Goal: Task Accomplishment & Management: Manage account settings

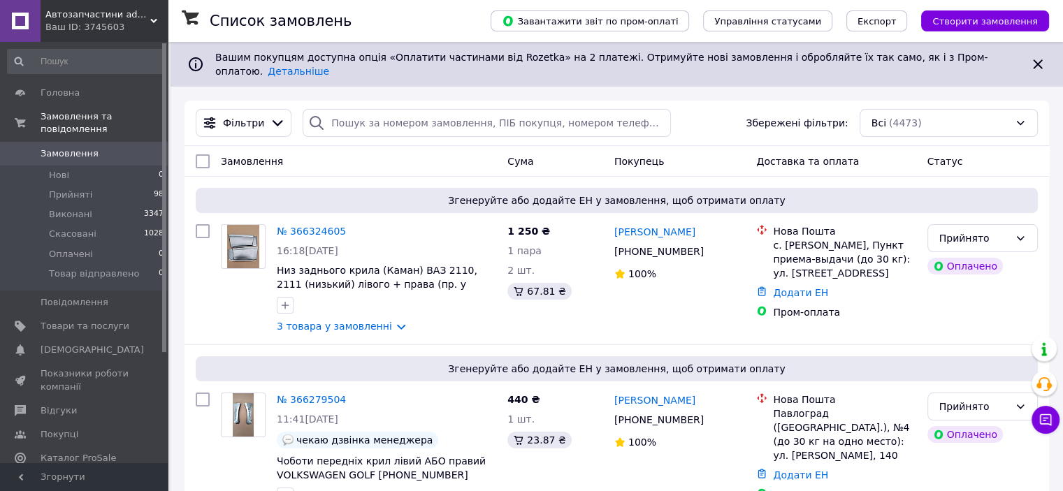
click at [1054, 438] on div "Чат з покупцем Тех підтримка Чат з покупцем" at bounding box center [1046, 385] width 28 height 108
click at [1054, 421] on button "Чат з покупцем" at bounding box center [1046, 420] width 28 height 28
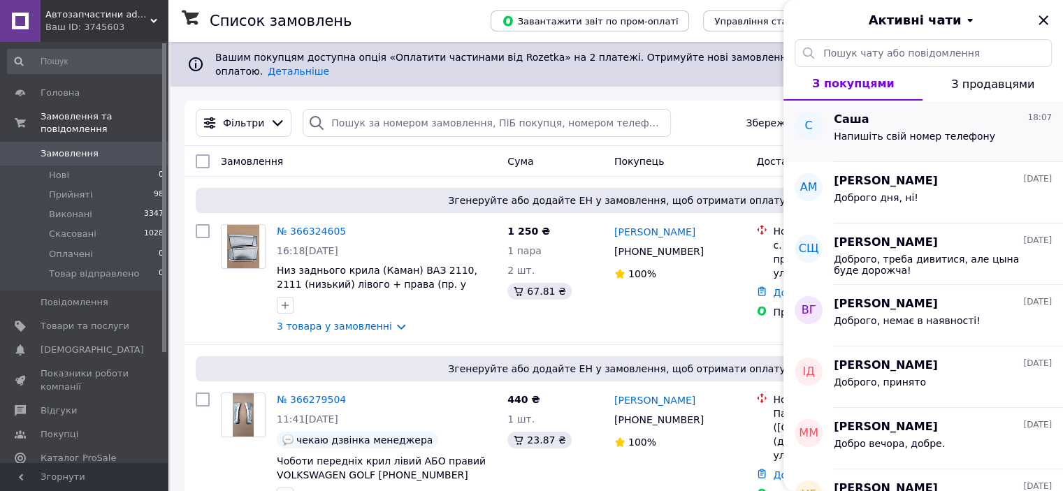
click at [906, 127] on div "Саша 18:07 Напишіть свій номер телефону" at bounding box center [948, 132] width 229 height 62
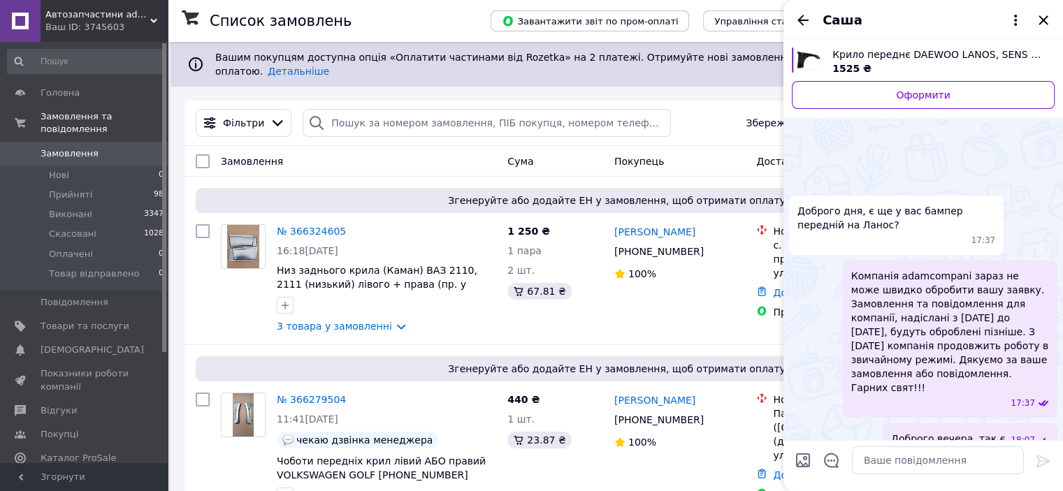
scroll to position [43, 0]
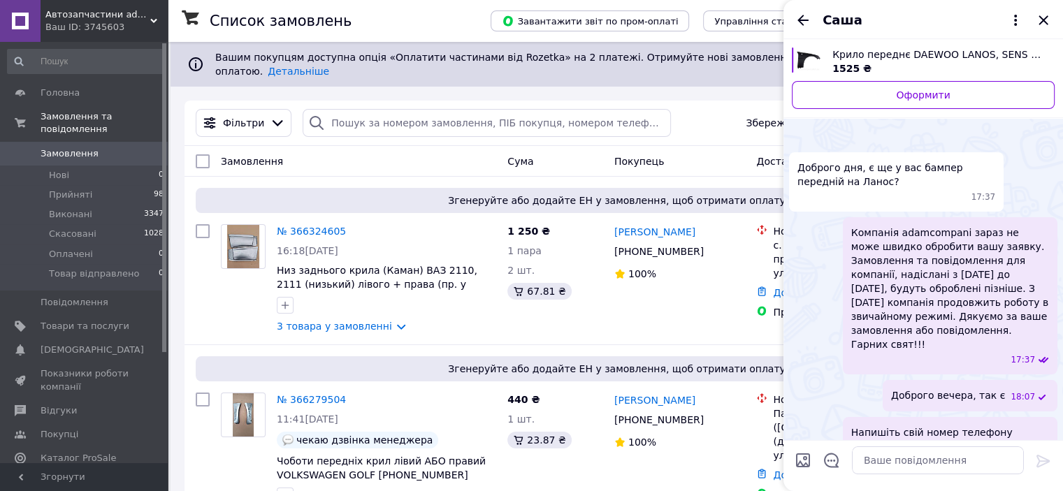
click at [840, 22] on span "Саша" at bounding box center [843, 20] width 40 height 18
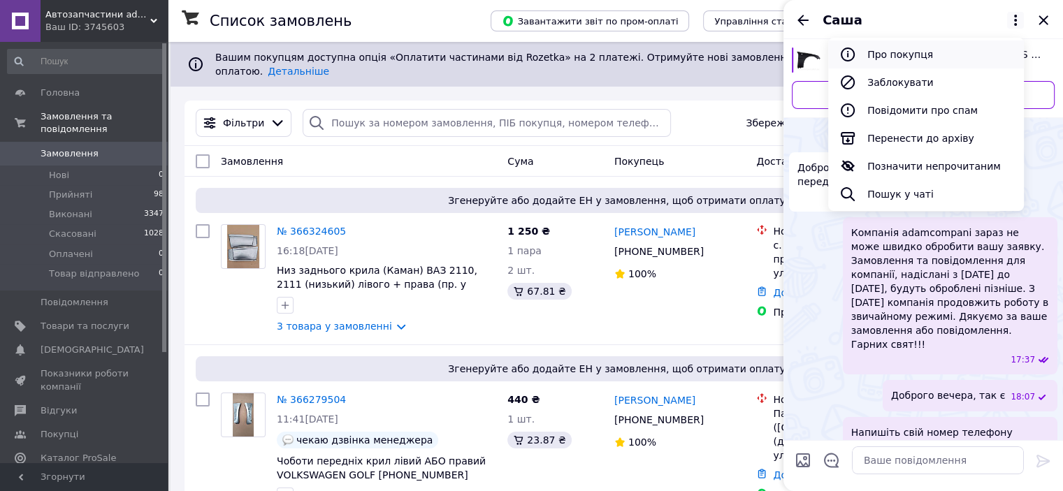
click at [888, 52] on button "Про покупця" at bounding box center [926, 55] width 196 height 28
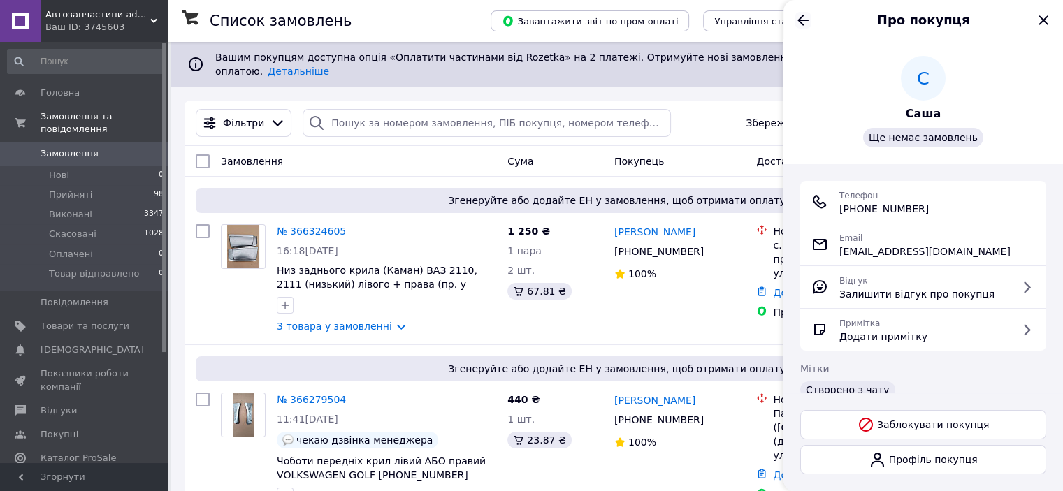
click at [808, 17] on icon "Назад" at bounding box center [803, 20] width 17 height 17
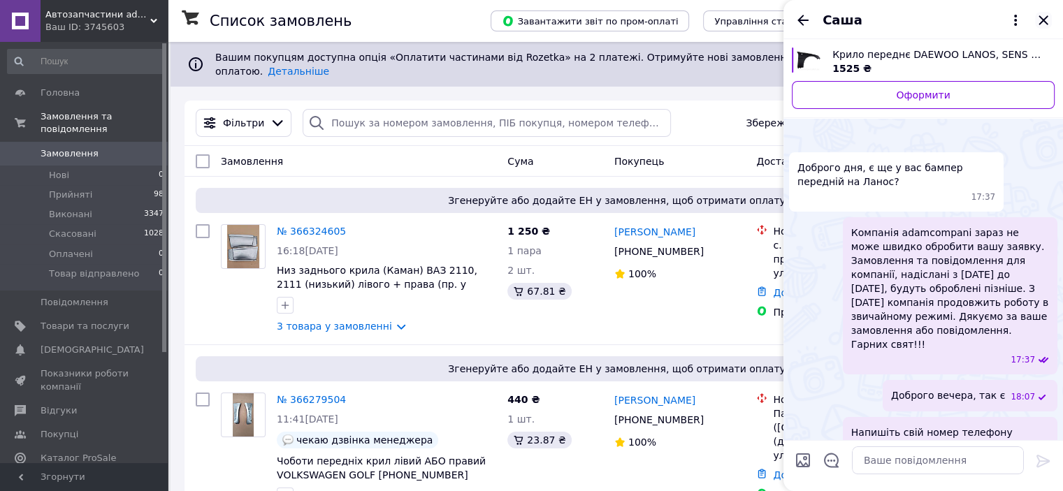
click at [1042, 14] on icon "Закрити" at bounding box center [1043, 20] width 17 height 17
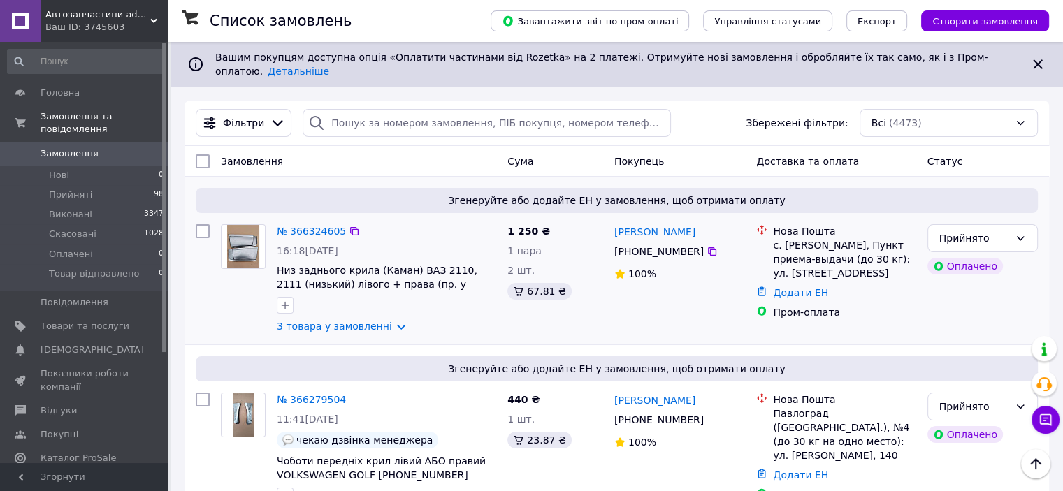
scroll to position [0, 0]
click at [317, 321] on link "3 товара у замовленні" at bounding box center [334, 326] width 115 height 11
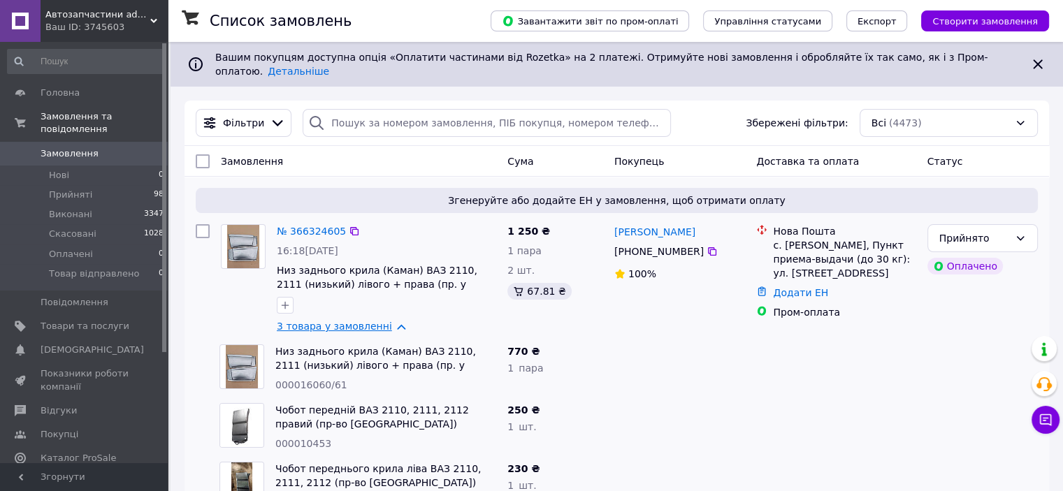
click at [315, 321] on link "3 товара у замовленні" at bounding box center [334, 326] width 115 height 11
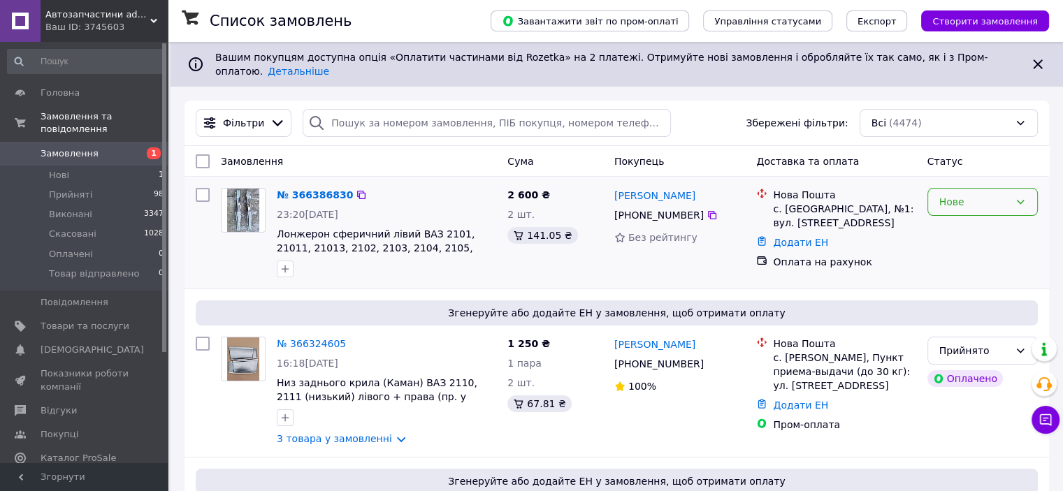
click at [970, 205] on div "Нове" at bounding box center [982, 202] width 110 height 28
click at [972, 214] on li "Прийнято" at bounding box center [981, 221] width 109 height 25
